Goal: Check status: Check status

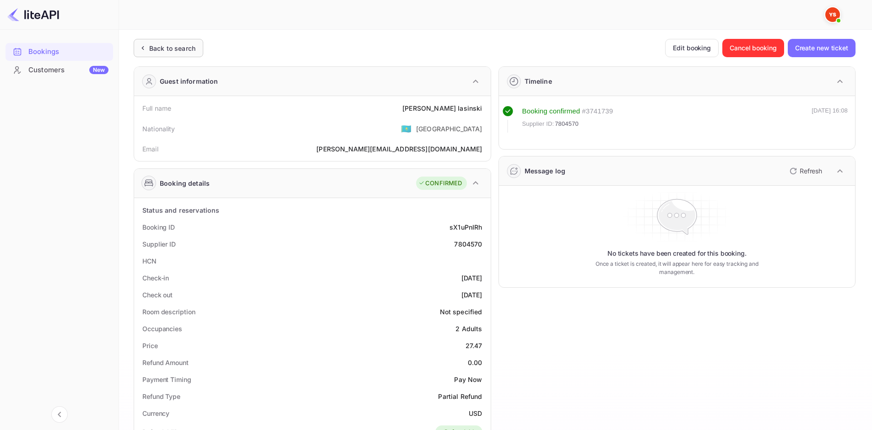
click at [184, 49] on div "Back to search" at bounding box center [172, 48] width 46 height 10
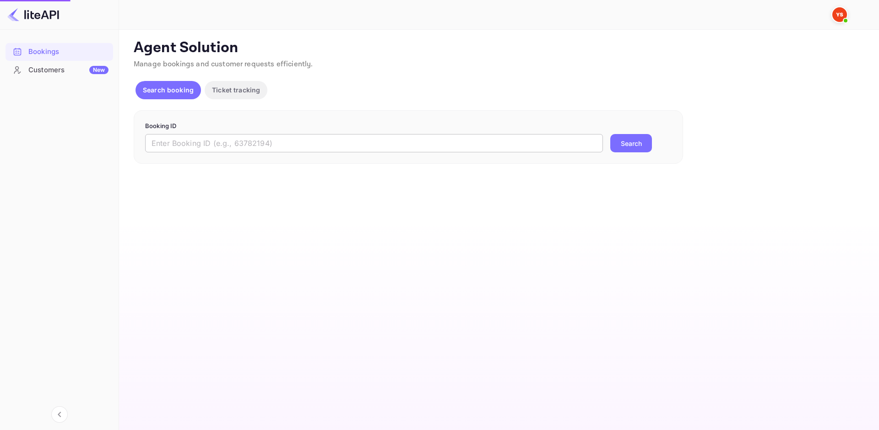
click at [220, 141] on input "text" at bounding box center [374, 143] width 458 height 18
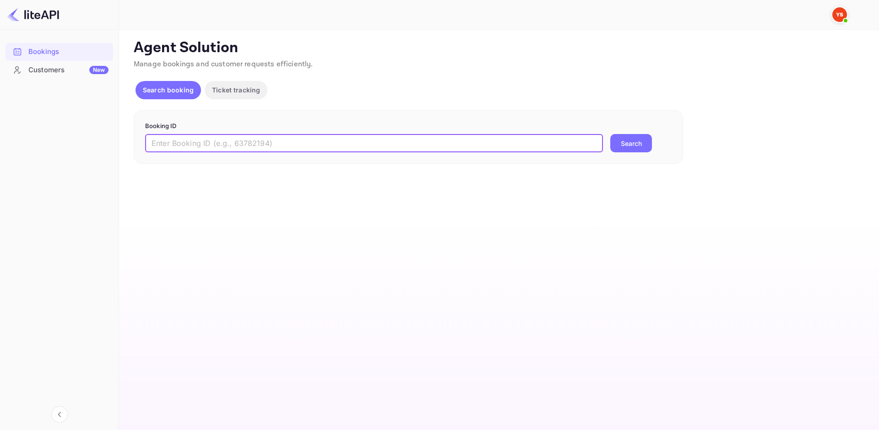
paste input "9065528"
type input "9065528"
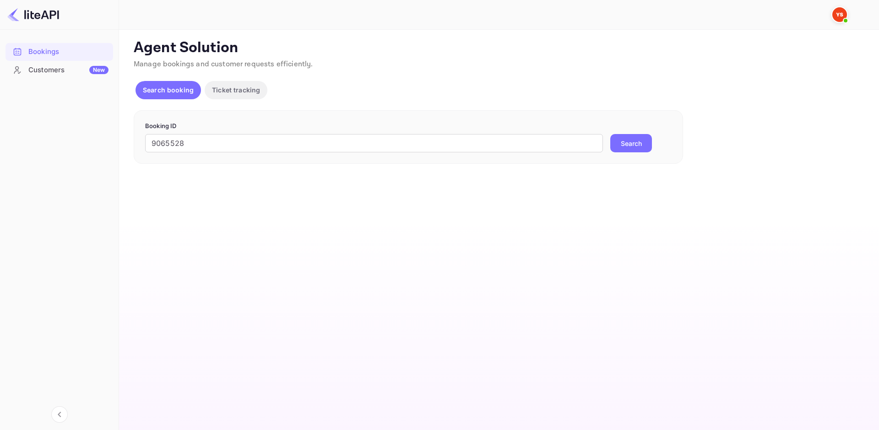
click at [605, 144] on div "9065528 ​ Search" at bounding box center [408, 143] width 526 height 18
click at [618, 144] on button "Search" at bounding box center [631, 143] width 42 height 18
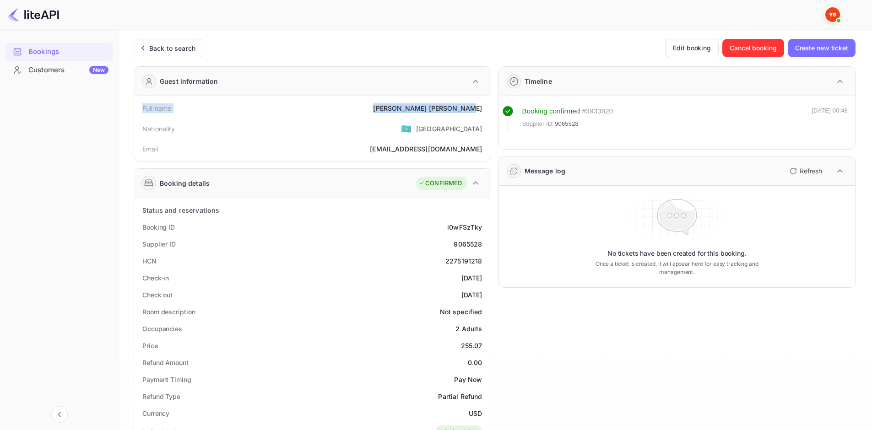
drag, startPoint x: 142, startPoint y: 105, endPoint x: 486, endPoint y: 108, distance: 344.2
click at [486, 108] on div "Full name [PERSON_NAME]" at bounding box center [312, 108] width 349 height 17
copy div "Full name [PERSON_NAME]"
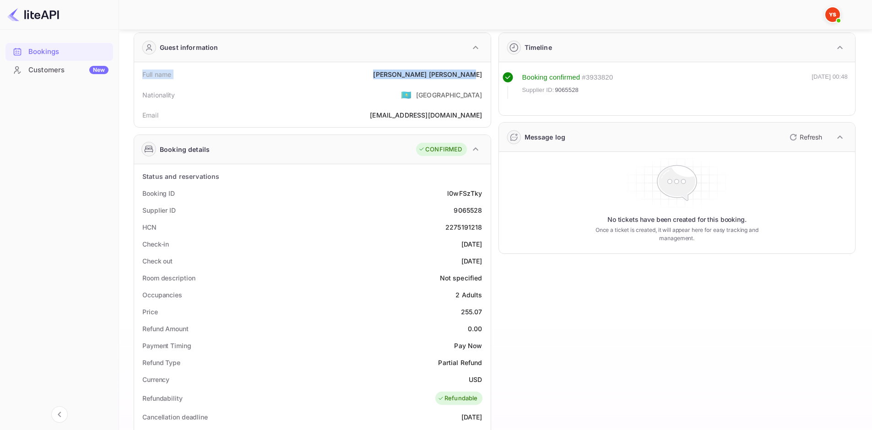
scroll to position [92, 0]
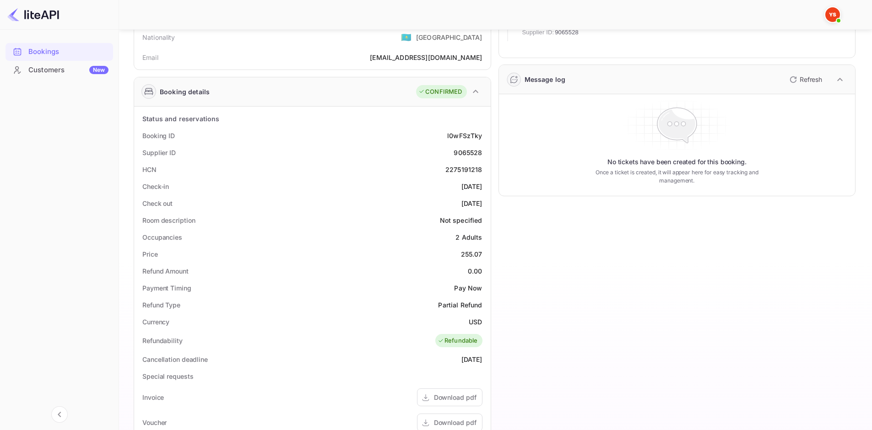
drag, startPoint x: 140, startPoint y: 132, endPoint x: 486, endPoint y: 210, distance: 354.7
click at [486, 210] on div "Status and reservations Booking ID l0wFSzTky Supplier ID 9065528 HCN 2275191218…" at bounding box center [312, 358] width 349 height 497
copy div "Booking ID l0wFSzTky Supplier ID 9065528 HCN 2275191218 Check-in [DATE] Check o…"
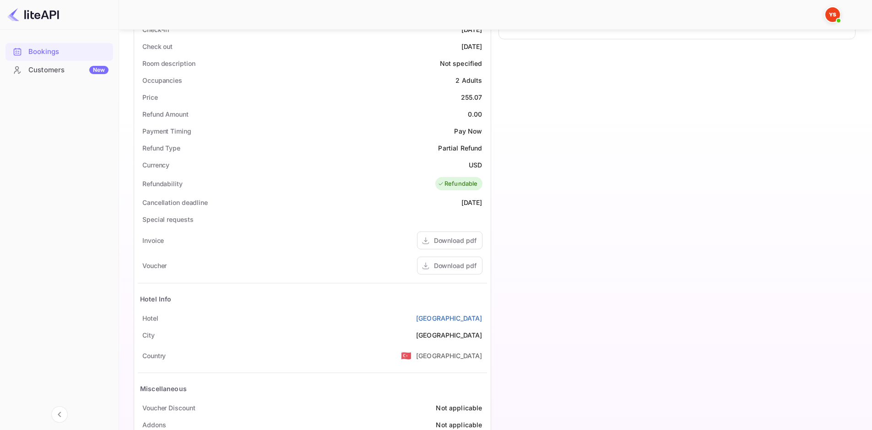
scroll to position [290, 0]
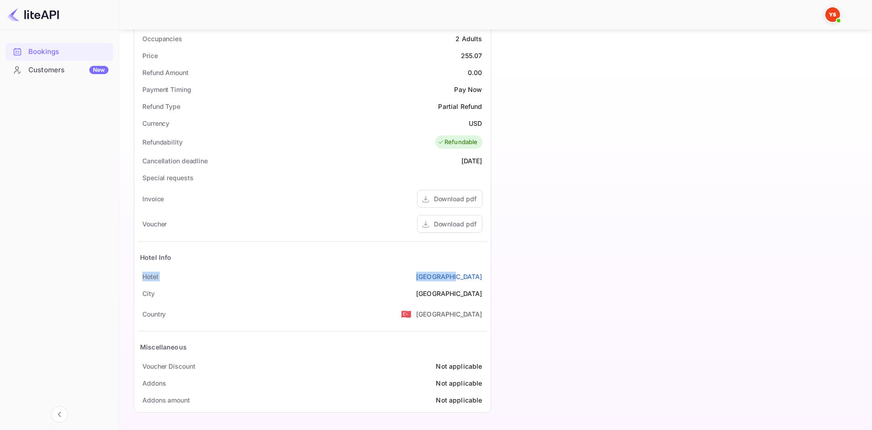
drag, startPoint x: 138, startPoint y: 274, endPoint x: 485, endPoint y: 271, distance: 346.4
click at [485, 271] on div "[GEOGRAPHIC_DATA]" at bounding box center [312, 276] width 349 height 17
copy div "[GEOGRAPHIC_DATA]"
